Goal: Check status: Check status

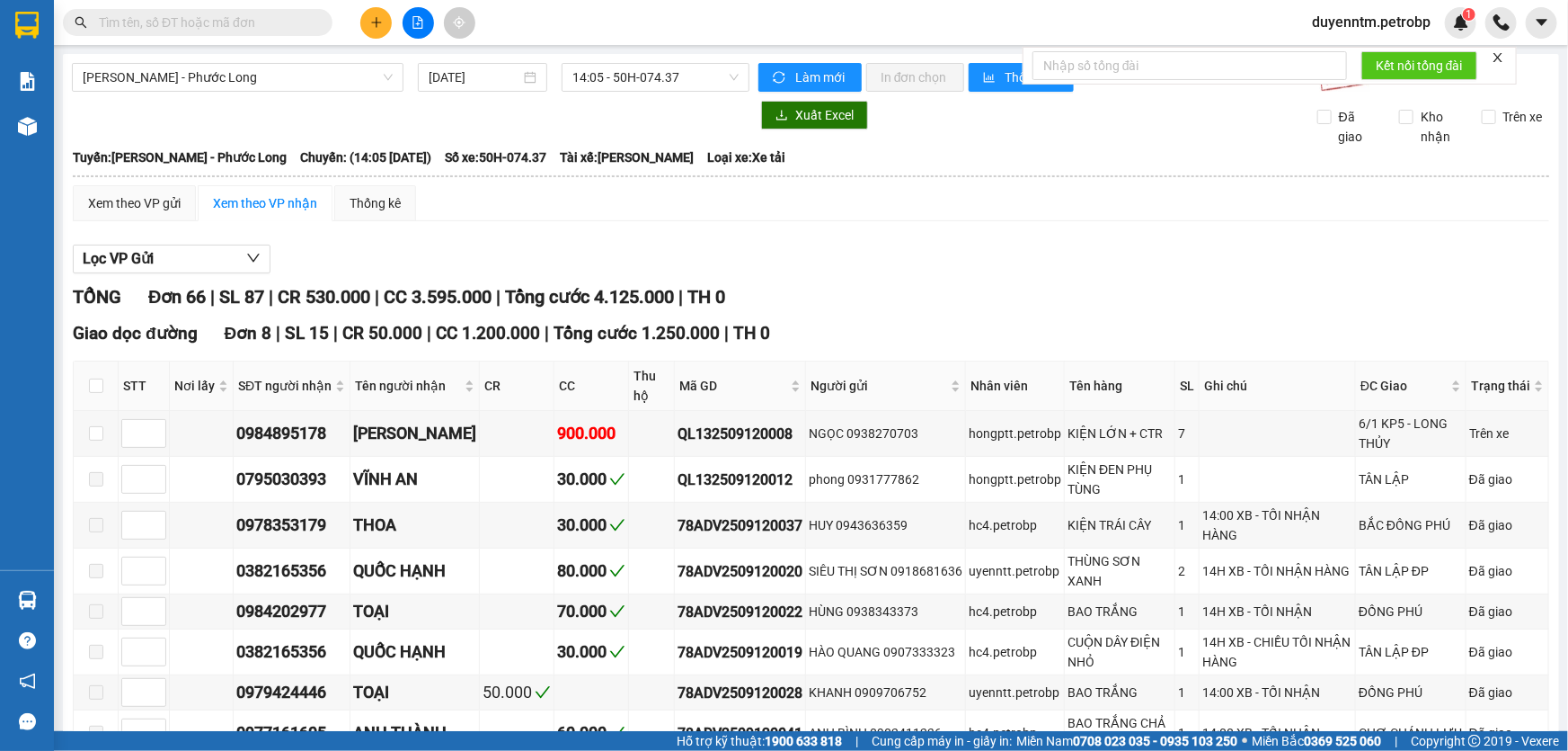
click at [260, 27] on input "text" at bounding box center [205, 22] width 212 height 19
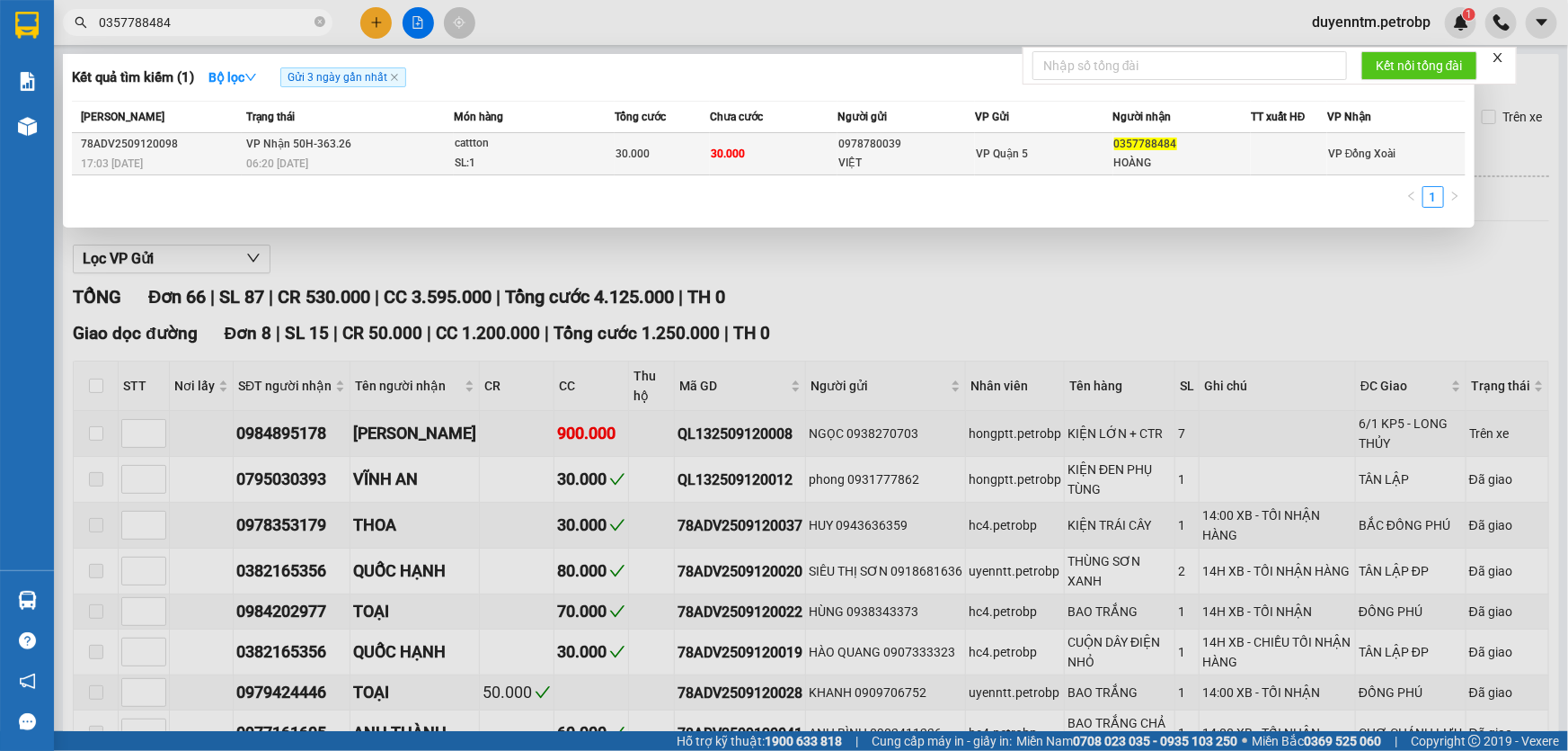
type input "0357788484"
click at [324, 142] on span "VP Nhận 50H-363.26" at bounding box center [299, 144] width 105 height 13
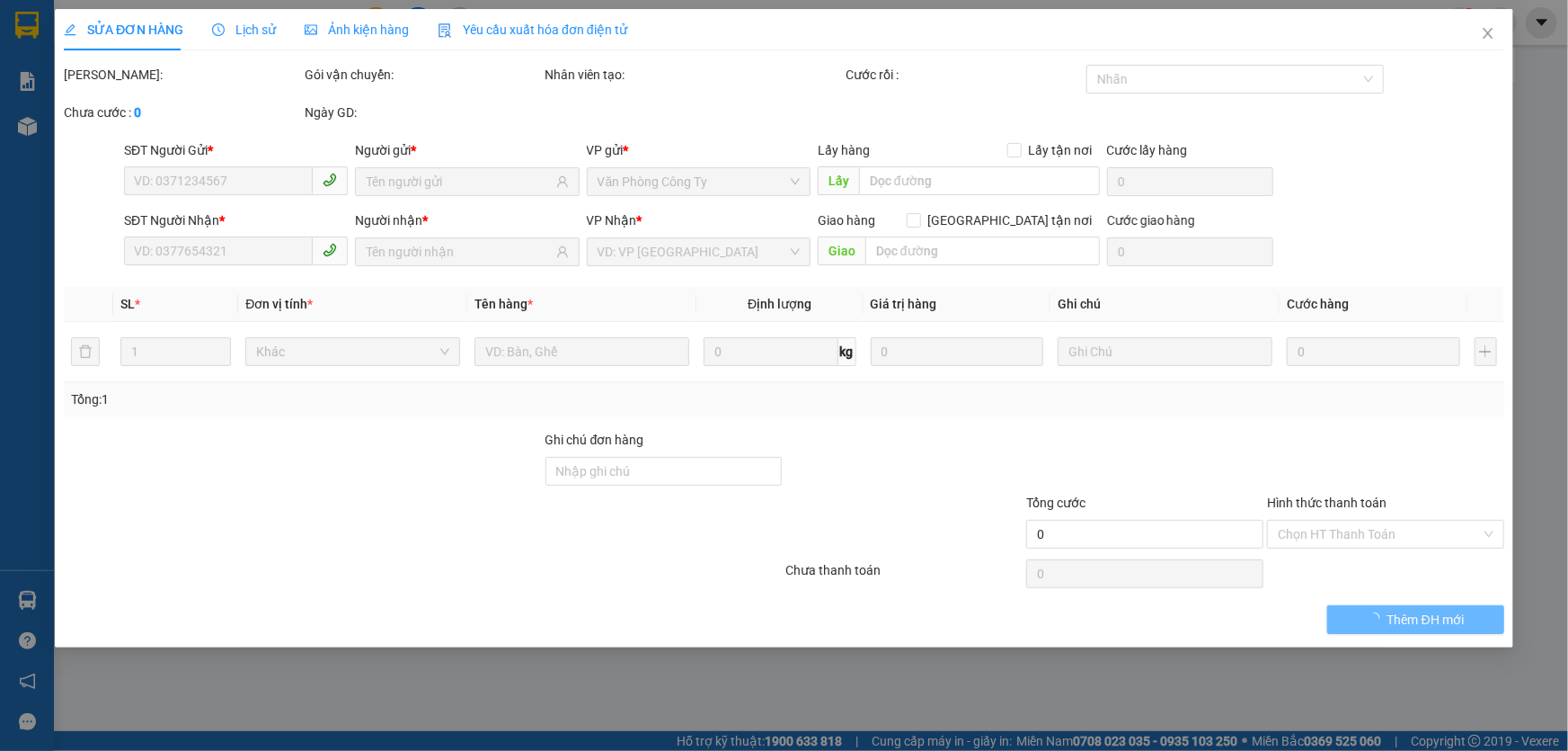
type input "0978780039"
type input "VIỆT"
type input "0357788484"
type input "HOÀNG"
type input "30.000"
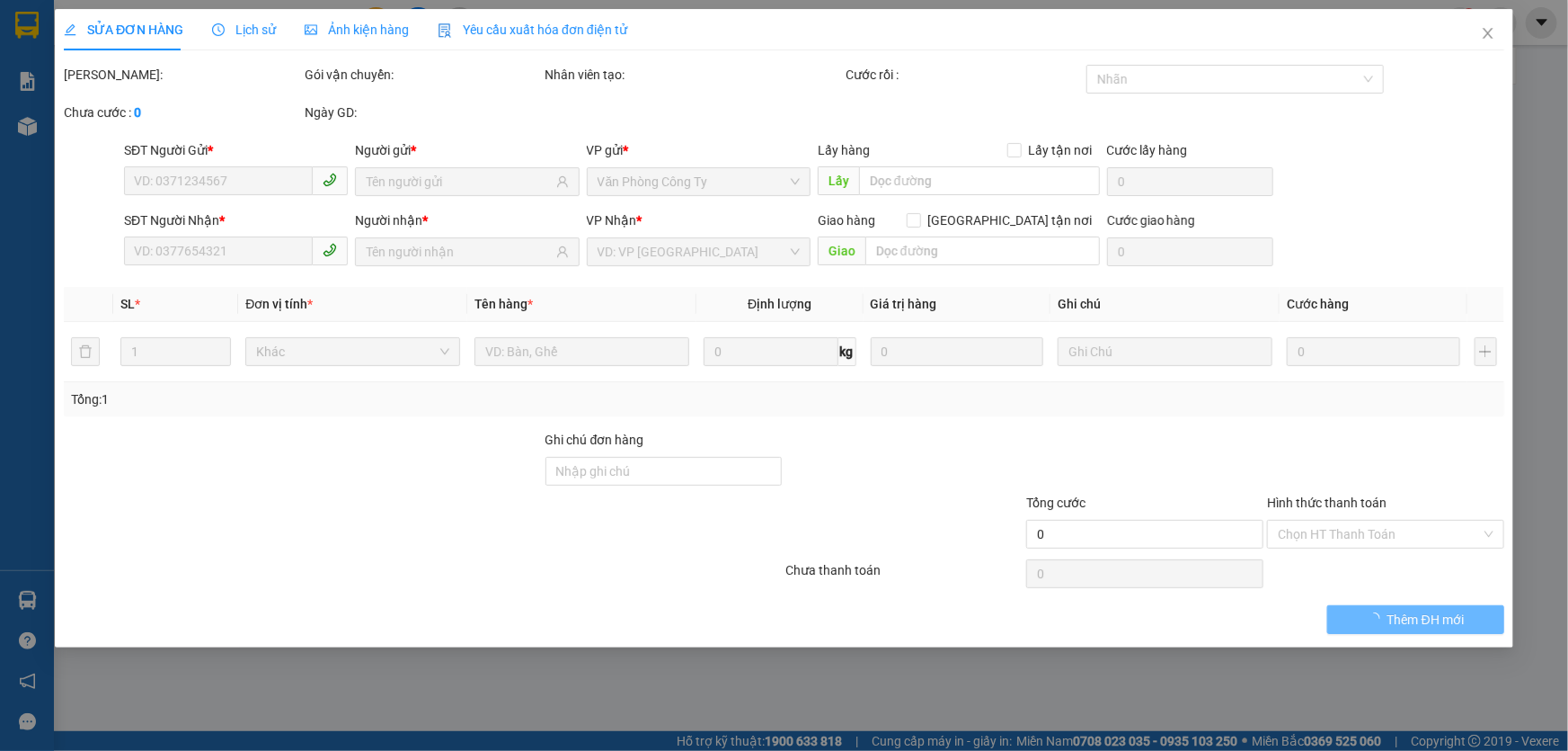
type input "30.000"
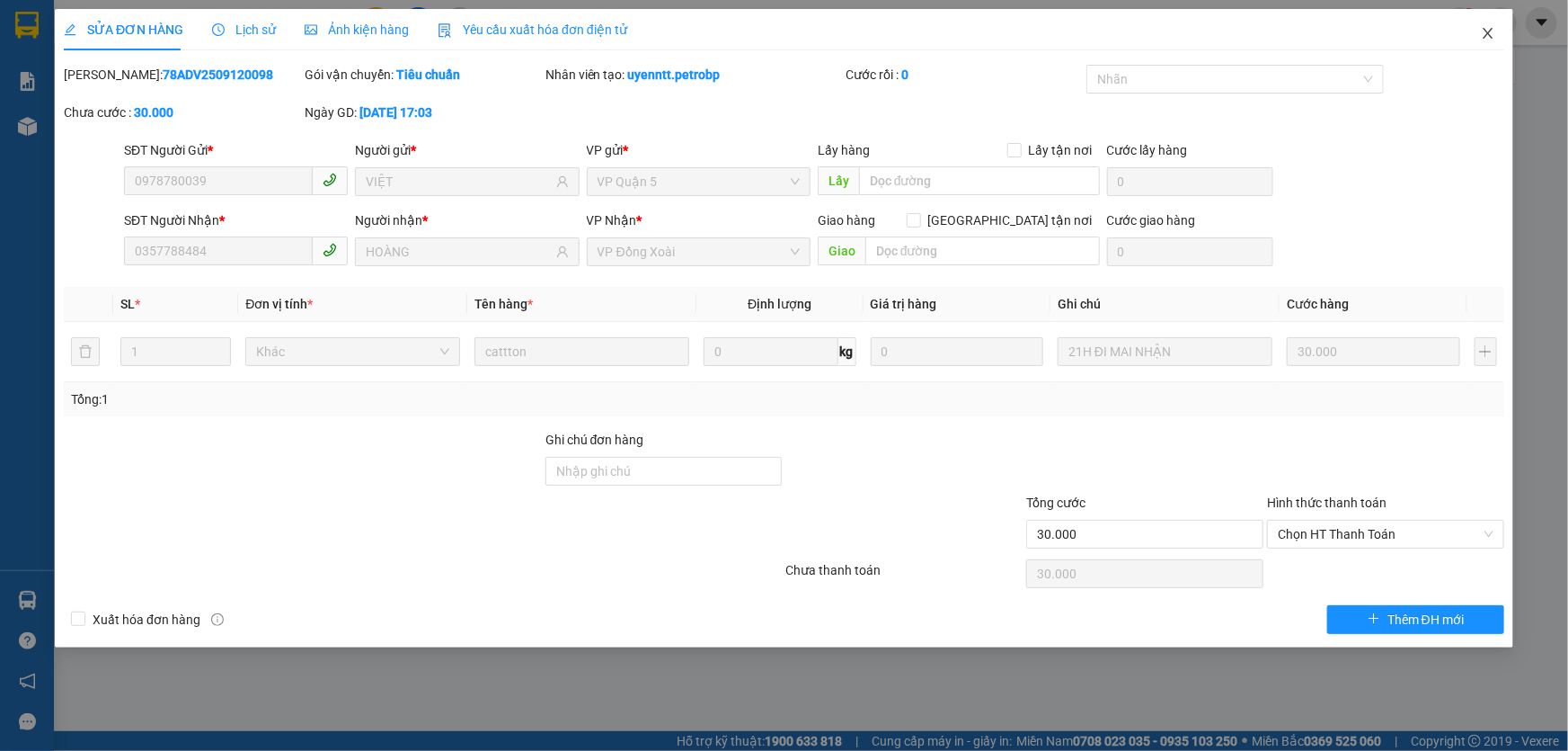
click at [1479, 34] on span "Close" at bounding box center [1488, 34] width 50 height 50
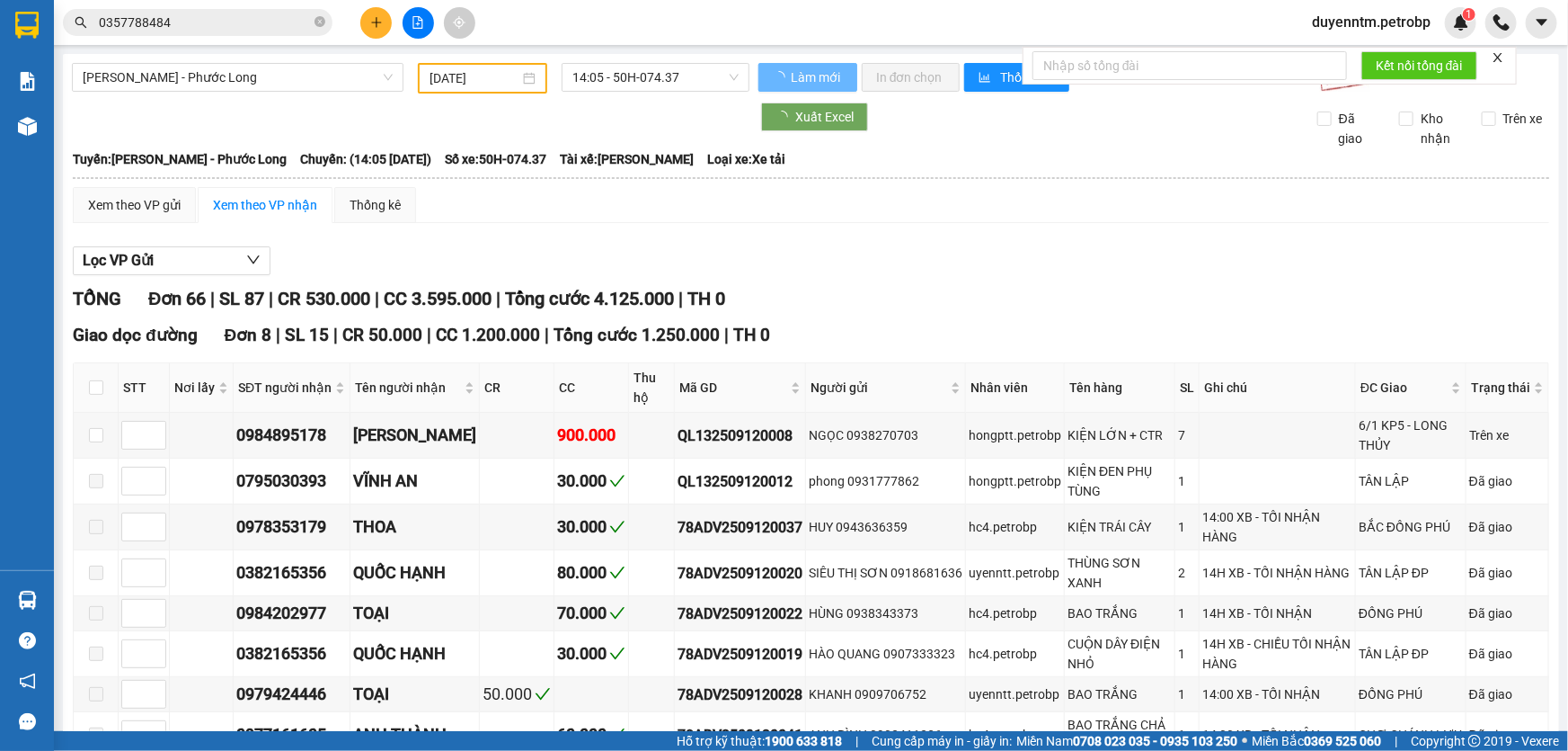
click at [211, 26] on input "0357788484" at bounding box center [205, 22] width 212 height 19
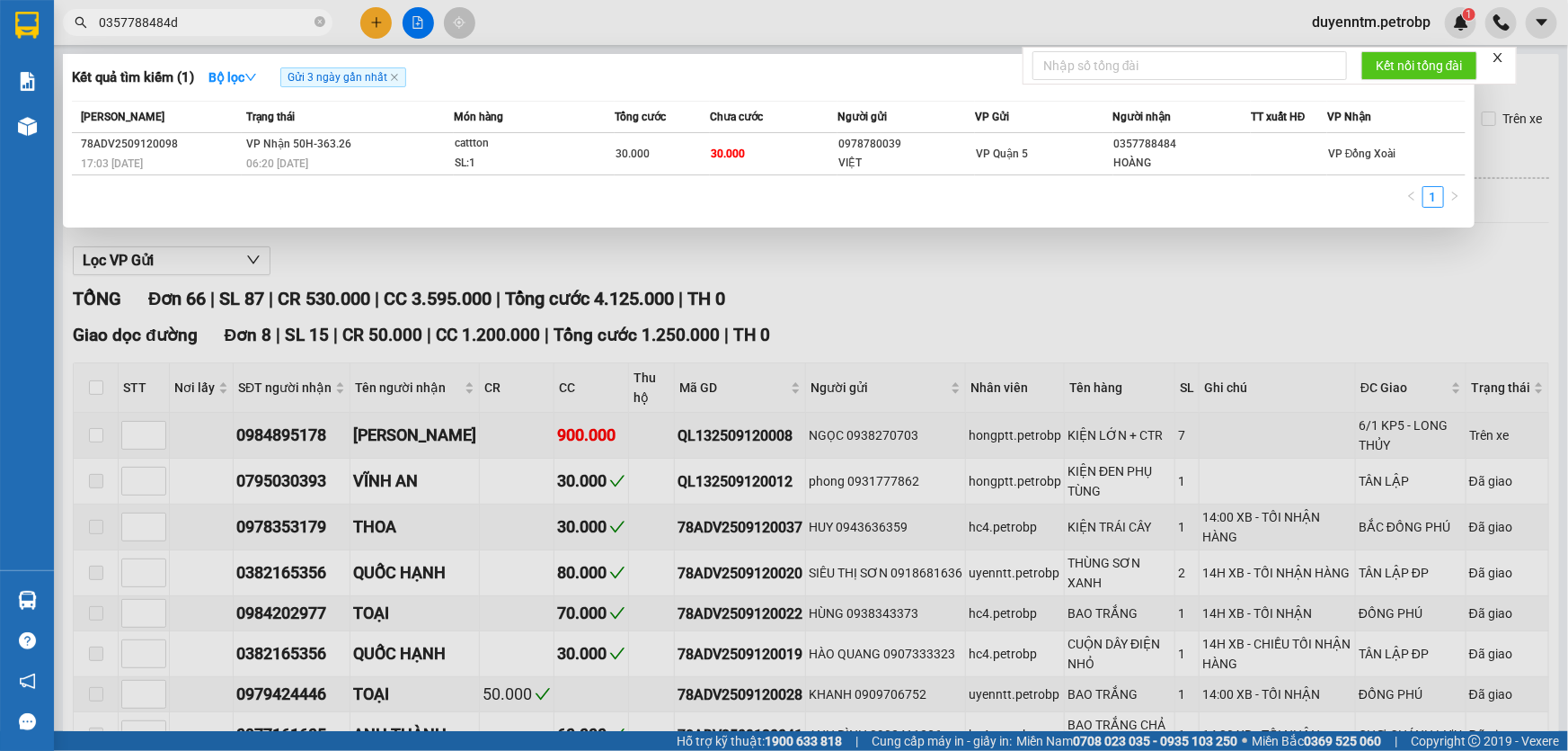
type input "0357788484d"
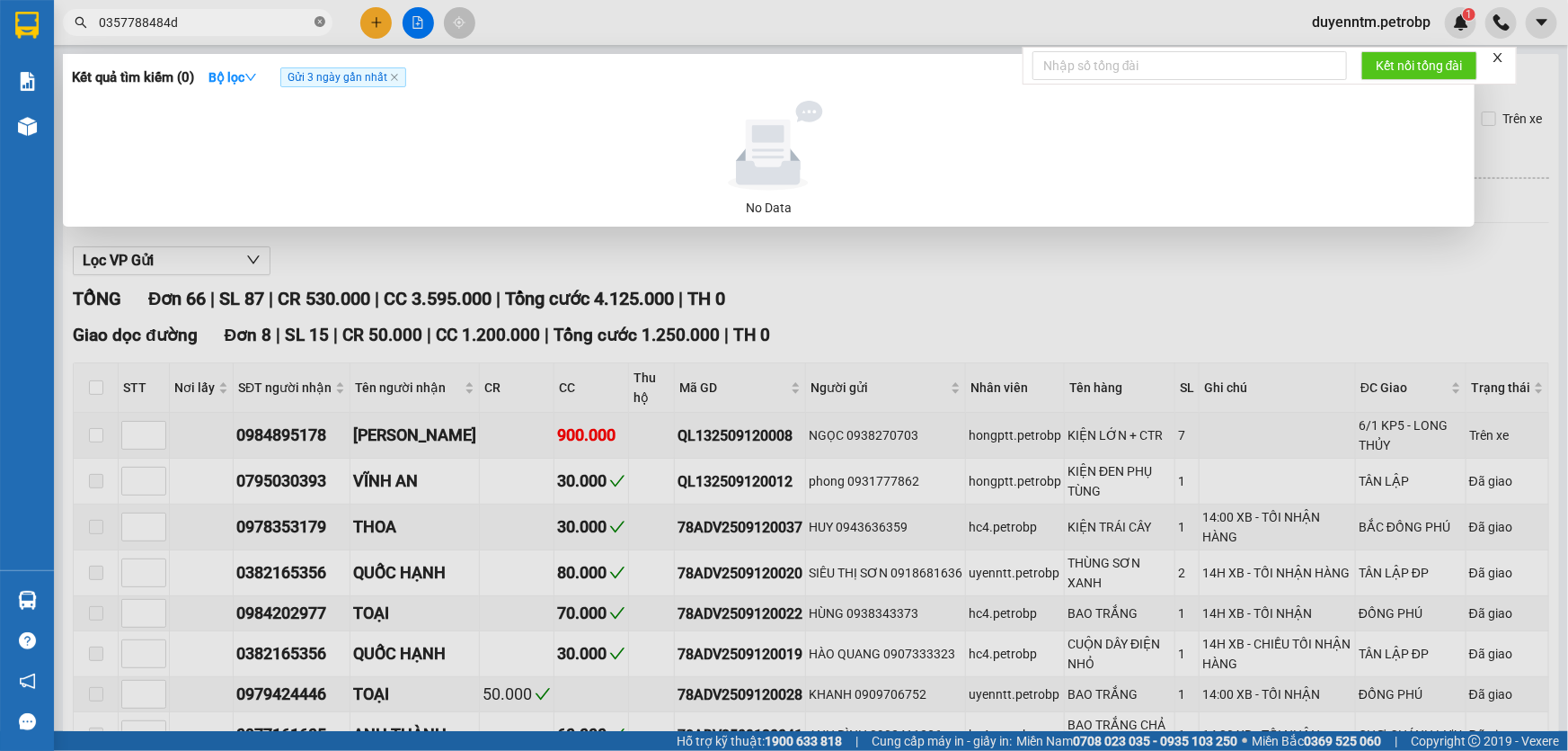
click at [315, 24] on icon "close-circle" at bounding box center [319, 21] width 11 height 11
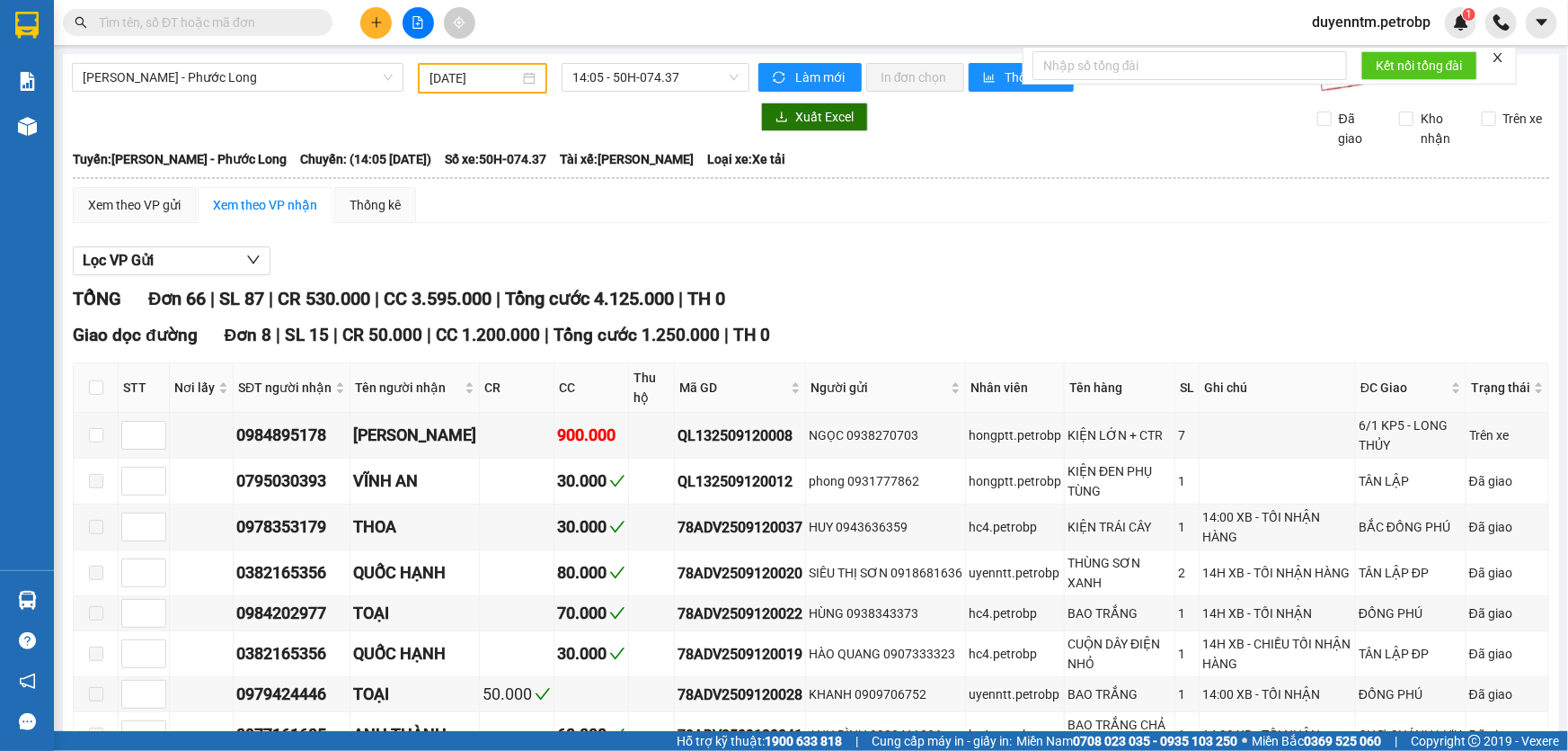
click at [282, 23] on input "text" at bounding box center [205, 22] width 212 height 19
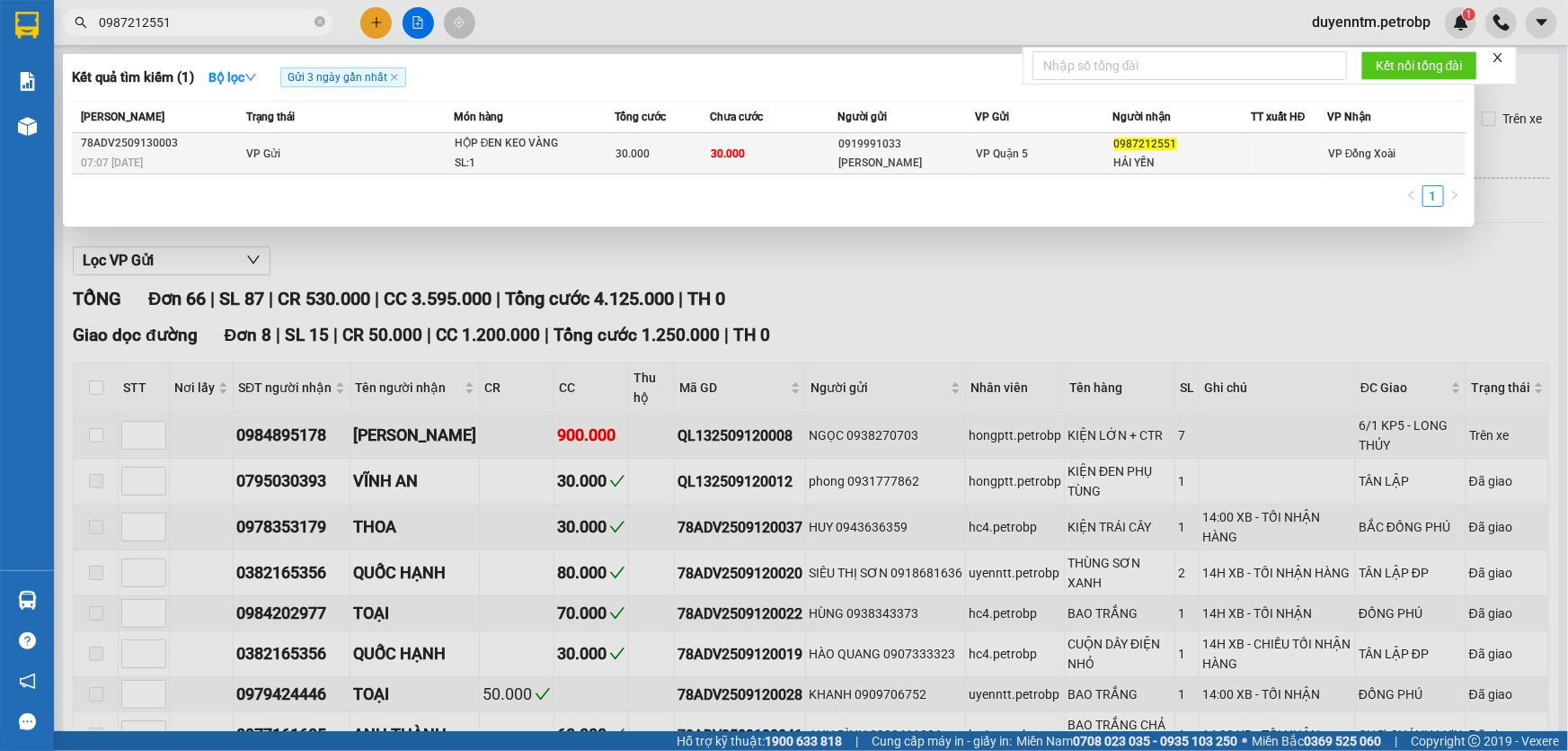
type input "0987212551"
click at [523, 144] on div "HỘP ĐEN KEO VÀNG" at bounding box center [522, 144] width 135 height 19
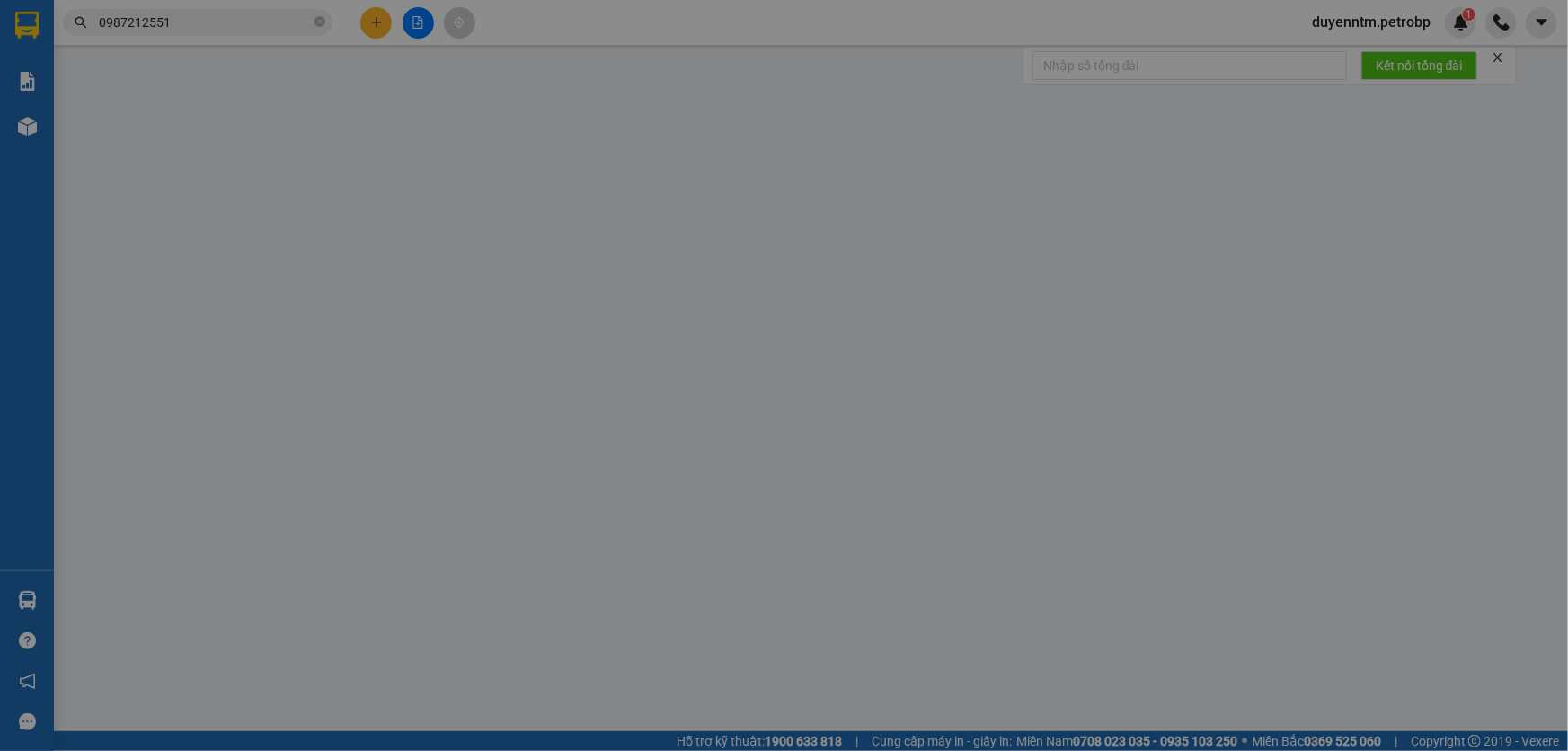
type input "0919991033"
type input "[PERSON_NAME]"
type input "0987212551"
type input "HẢI YẾN"
type input "30.000"
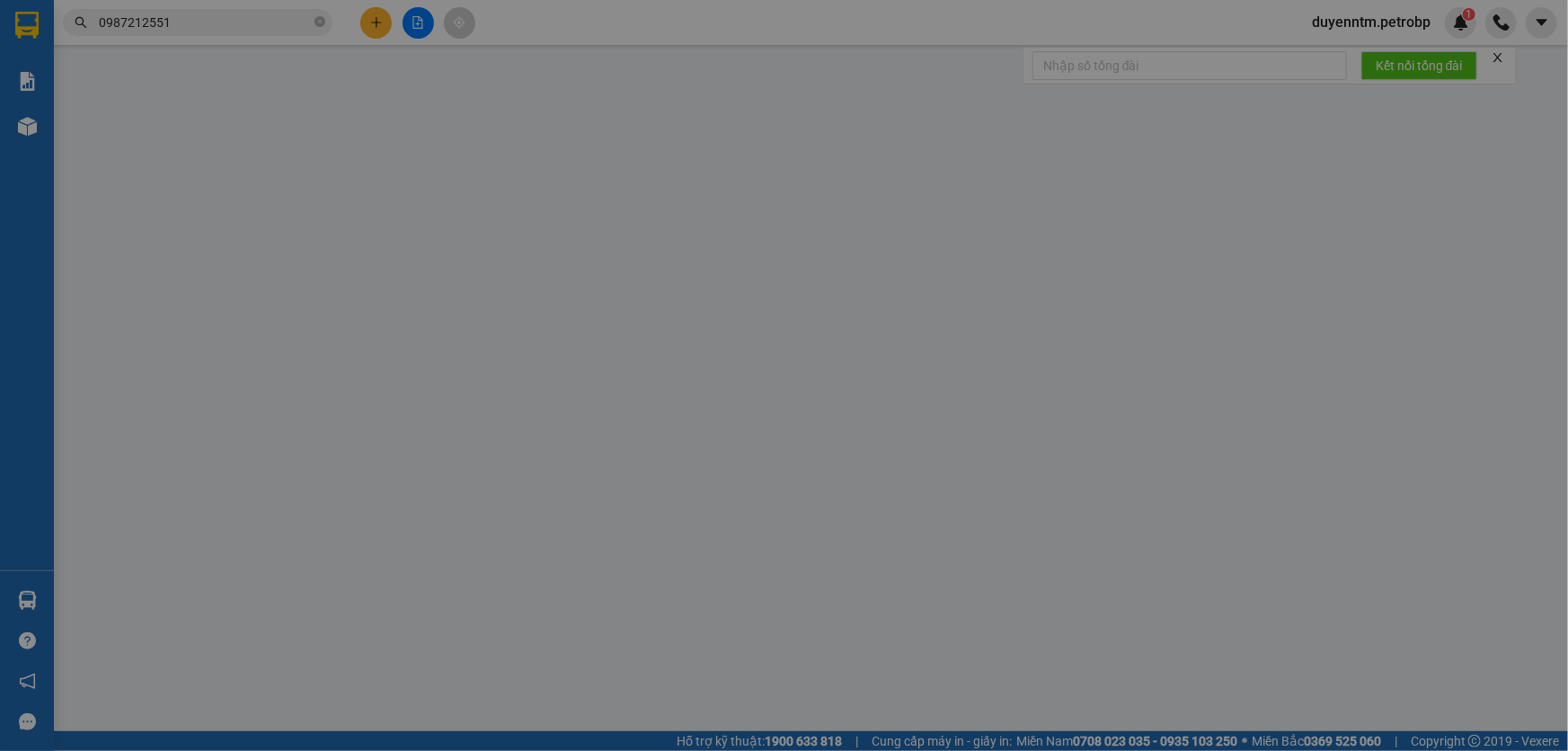
type input "30.000"
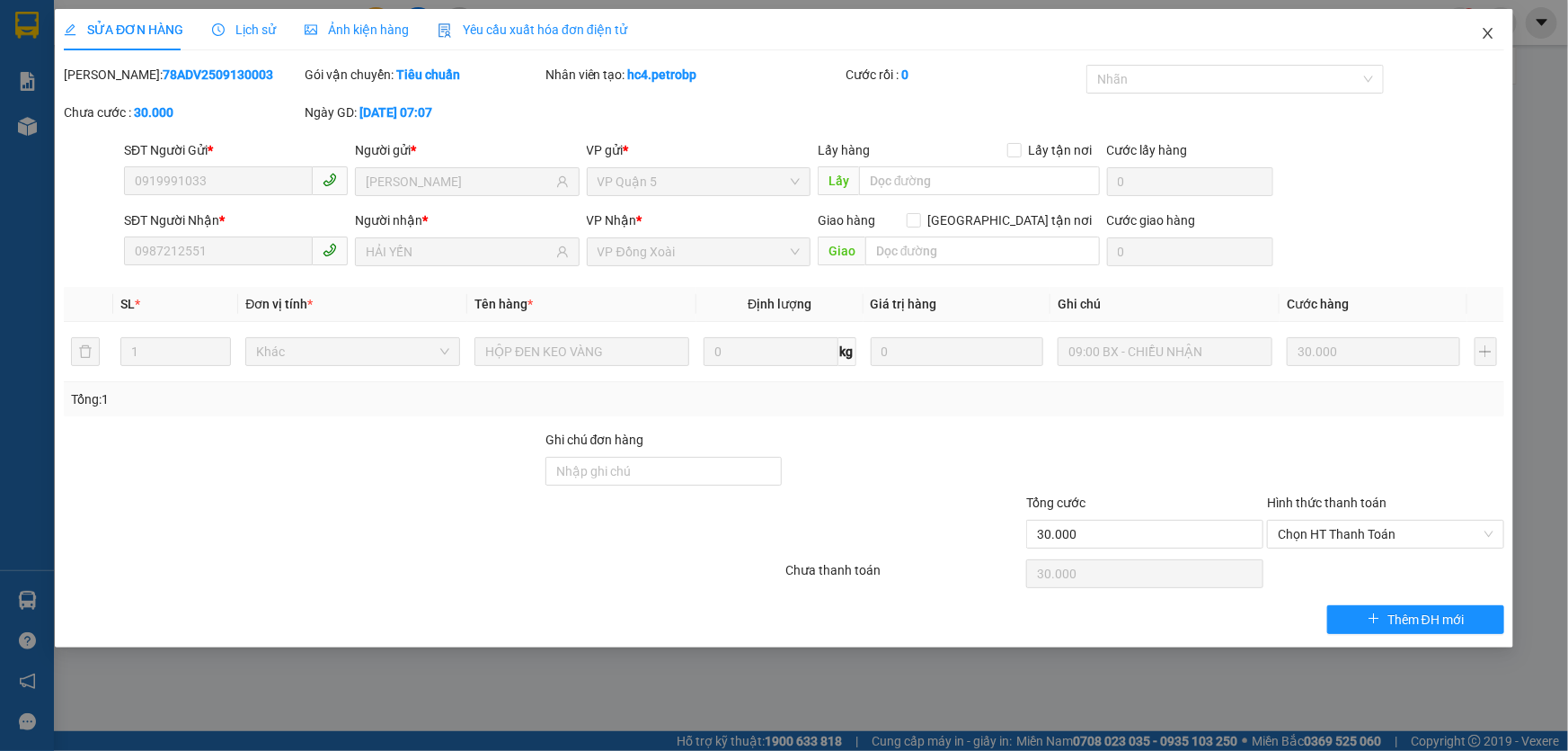
click at [1491, 39] on icon "close" at bounding box center [1488, 33] width 15 height 15
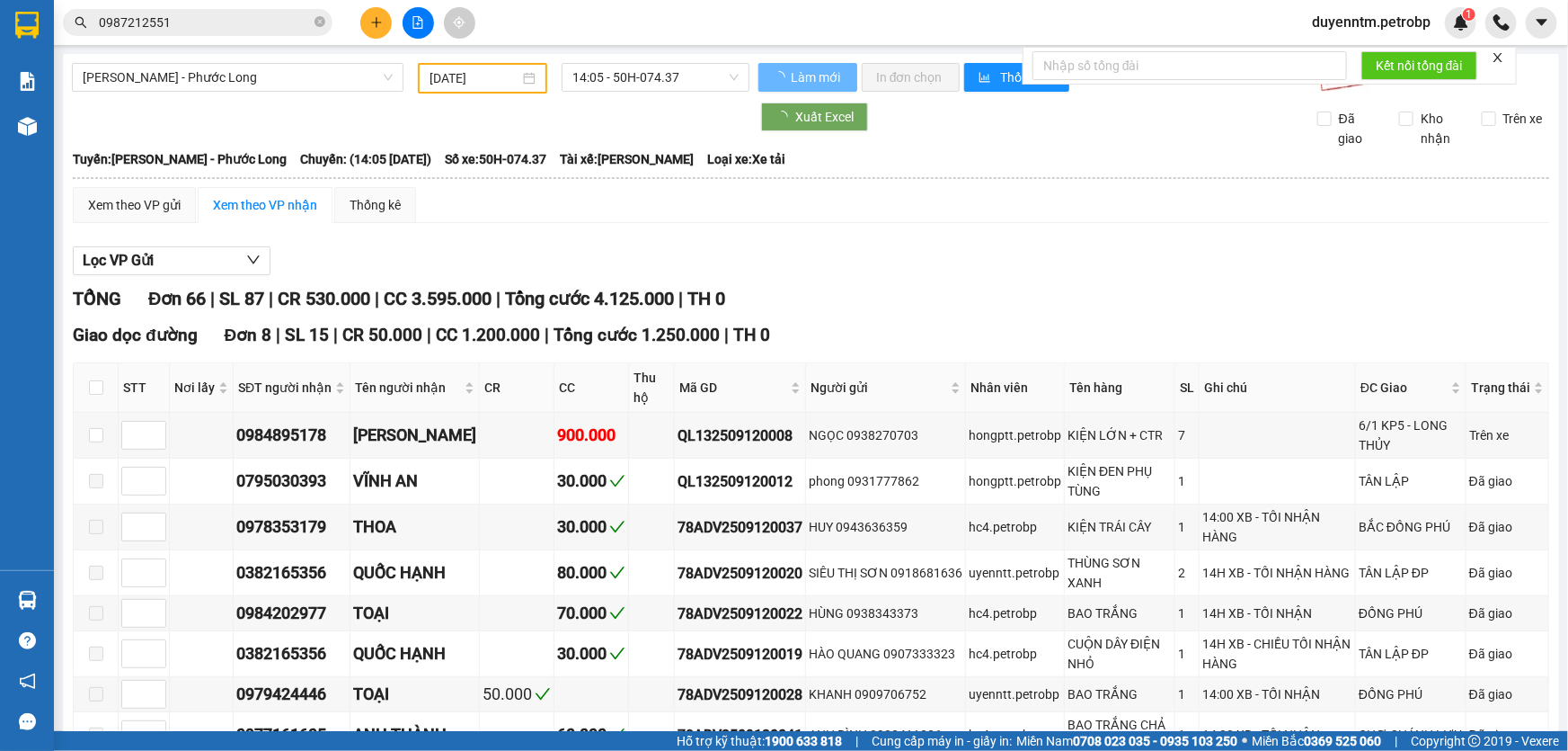
click at [176, 19] on input "0987212551" at bounding box center [205, 22] width 212 height 19
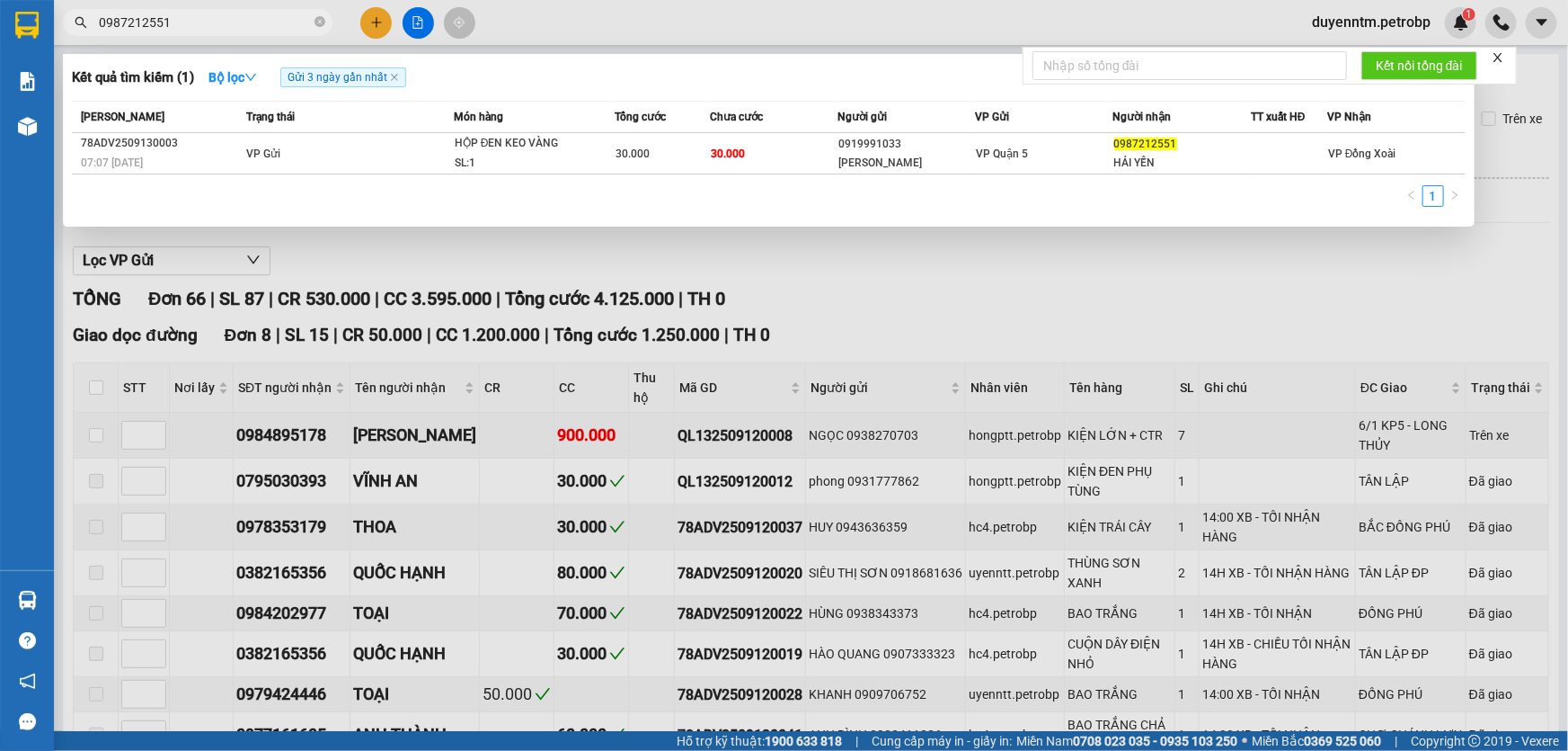
click at [171, 22] on input "0987212551" at bounding box center [205, 22] width 212 height 19
click at [171, 21] on input "0987212551" at bounding box center [205, 22] width 212 height 19
